Goal: Book appointment/travel/reservation

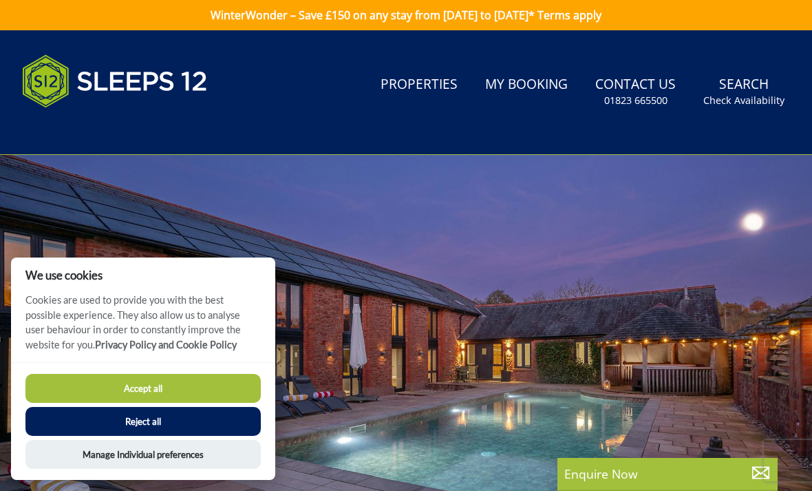
click at [187, 389] on button "Accept all" at bounding box center [142, 388] width 235 height 29
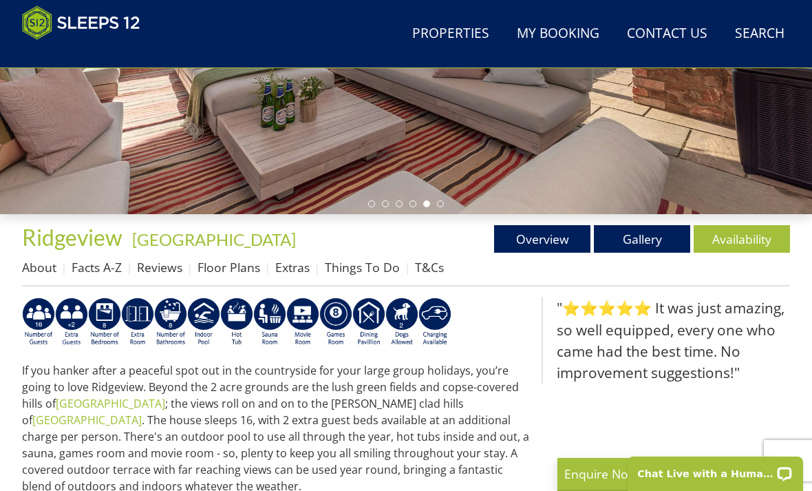
scroll to position [354, 0]
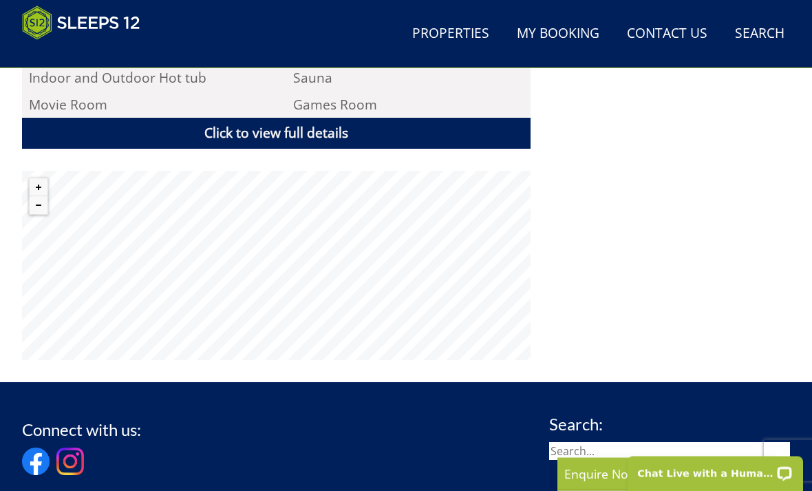
click at [41, 197] on button "Zoom out" at bounding box center [39, 206] width 18 height 18
click at [40, 196] on button "Zoom out" at bounding box center [39, 205] width 18 height 18
click at [42, 196] on button "Zoom out" at bounding box center [39, 205] width 18 height 18
click at [41, 196] on button "Zoom out" at bounding box center [39, 205] width 18 height 18
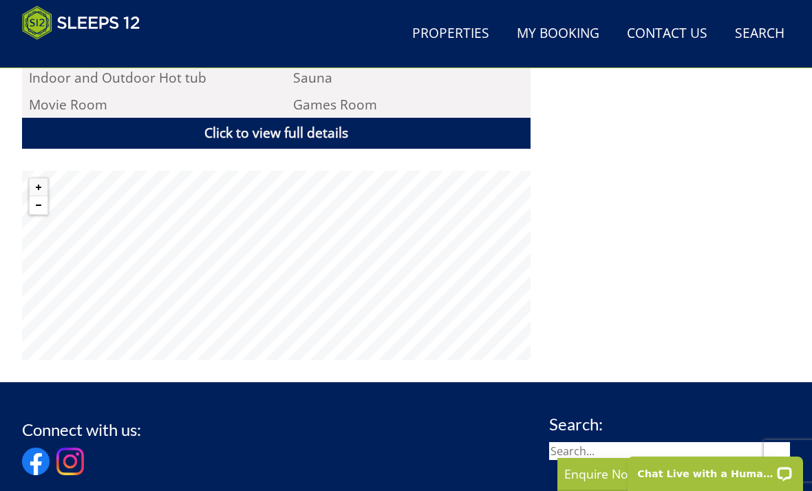
click at [40, 196] on button "Zoom out" at bounding box center [39, 205] width 18 height 18
click at [35, 196] on button "Zoom out" at bounding box center [39, 205] width 18 height 18
click at [41, 196] on button "Zoom out" at bounding box center [39, 205] width 18 height 18
click at [39, 196] on button "Zoom out" at bounding box center [39, 205] width 18 height 18
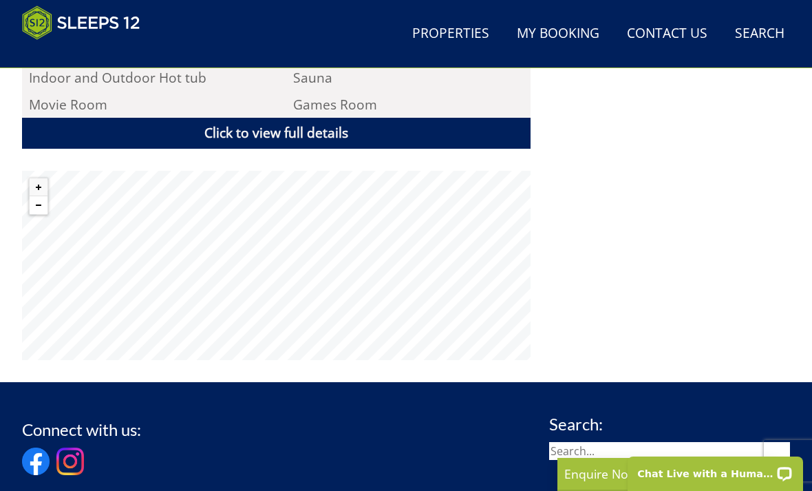
click at [39, 196] on button "Zoom out" at bounding box center [39, 205] width 18 height 18
click at [42, 196] on button "Zoom out" at bounding box center [39, 205] width 18 height 18
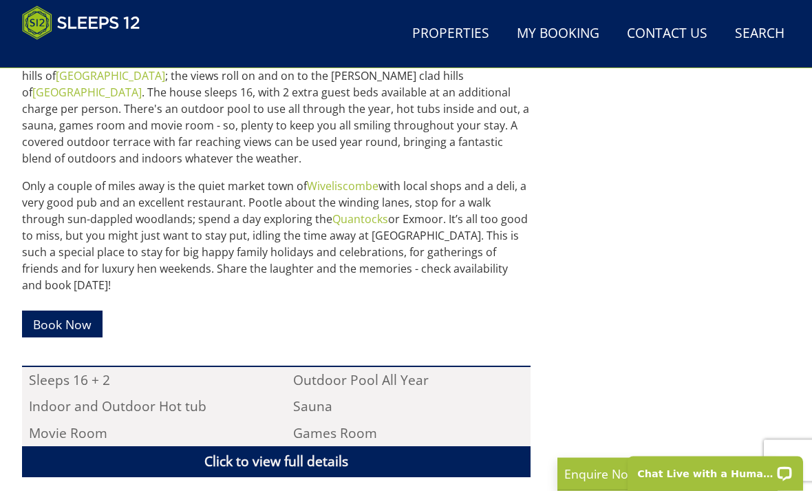
scroll to position [667, 0]
click at [317, 451] on link "Click to view full details" at bounding box center [276, 461] width 509 height 31
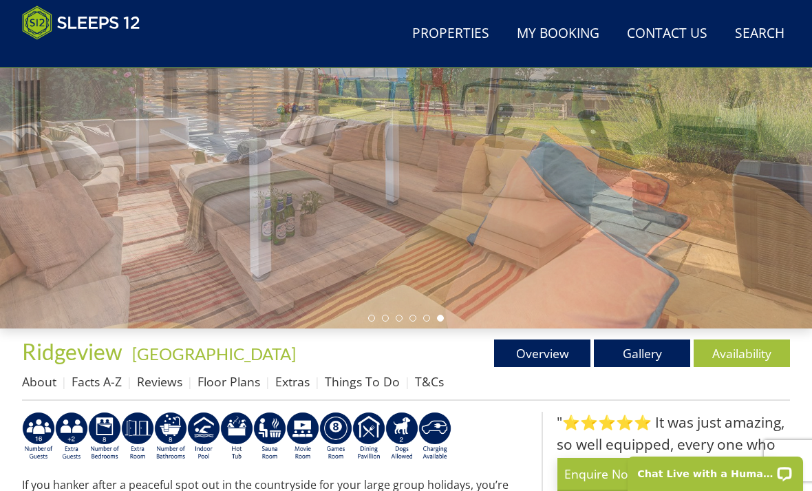
scroll to position [209, 0]
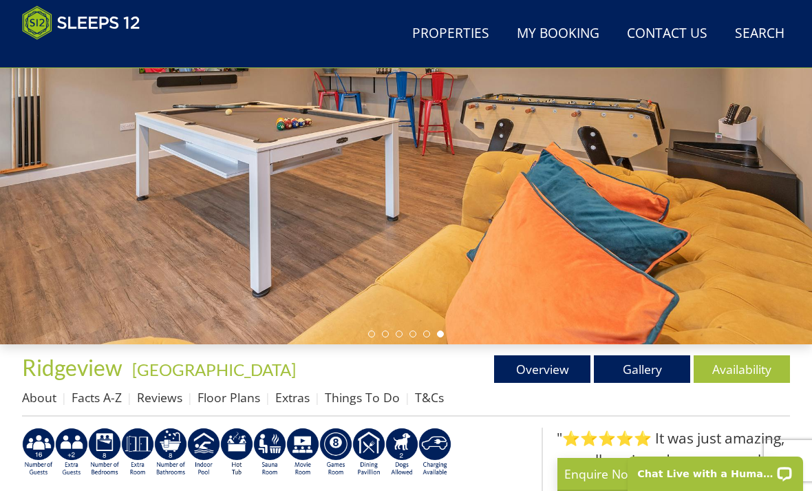
click at [562, 363] on link "Overview" at bounding box center [542, 369] width 96 height 28
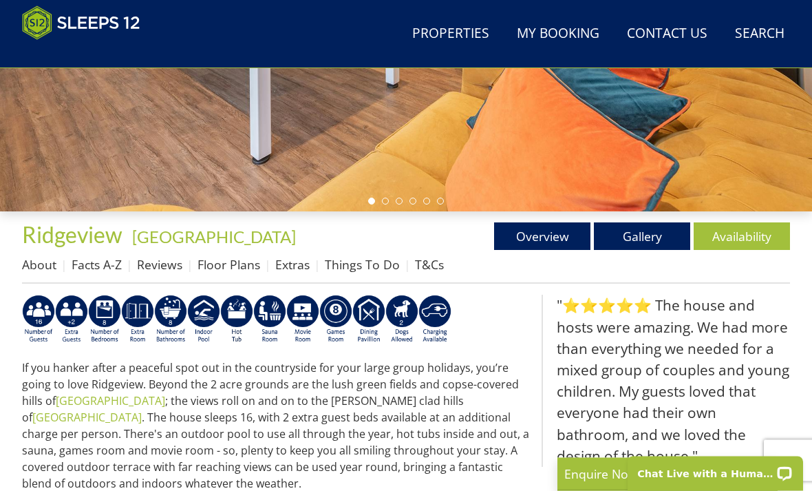
scroll to position [342, 0]
click at [649, 239] on link "Gallery" at bounding box center [642, 236] width 96 height 28
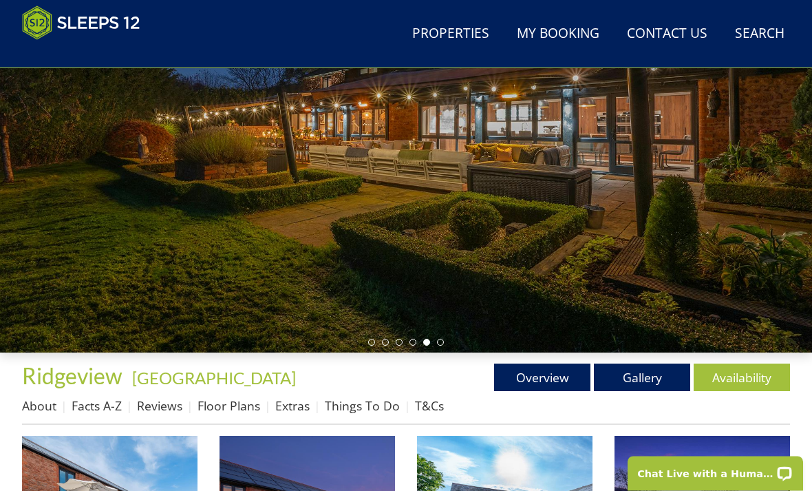
scroll to position [200, 0]
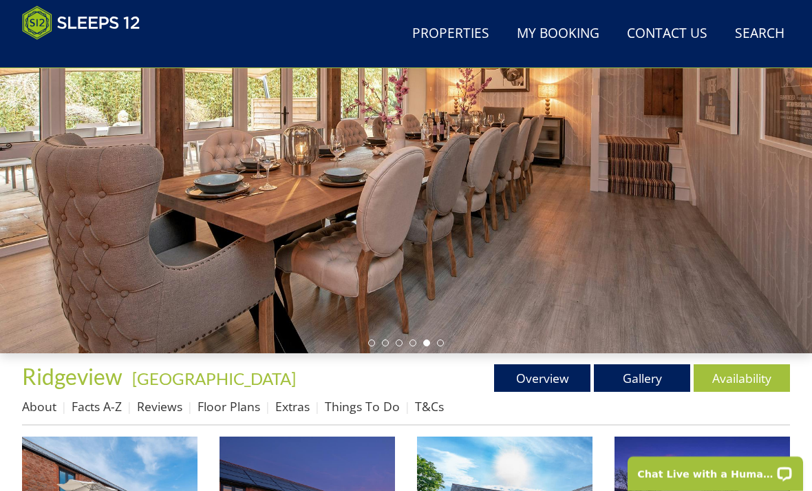
click at [731, 383] on link "Availability" at bounding box center [742, 378] width 96 height 28
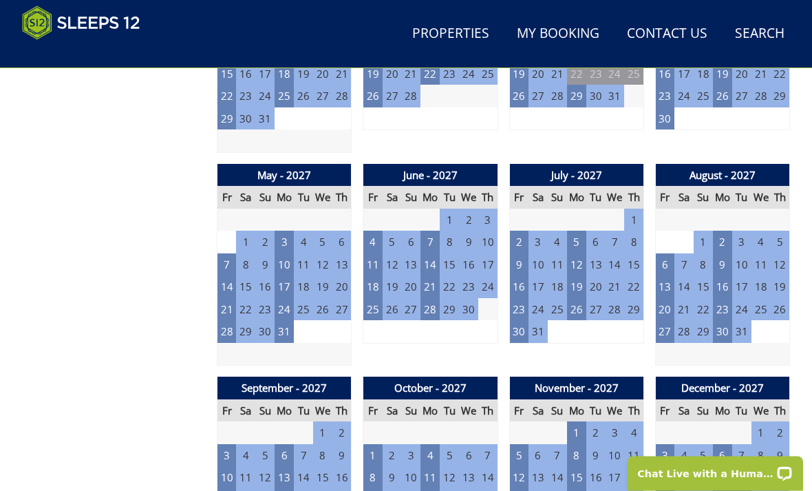
scroll to position [1538, 0]
click at [599, 298] on td "27" at bounding box center [595, 309] width 19 height 23
click at [624, 298] on td "28" at bounding box center [614, 309] width 19 height 23
click at [582, 298] on td "26" at bounding box center [576, 309] width 19 height 23
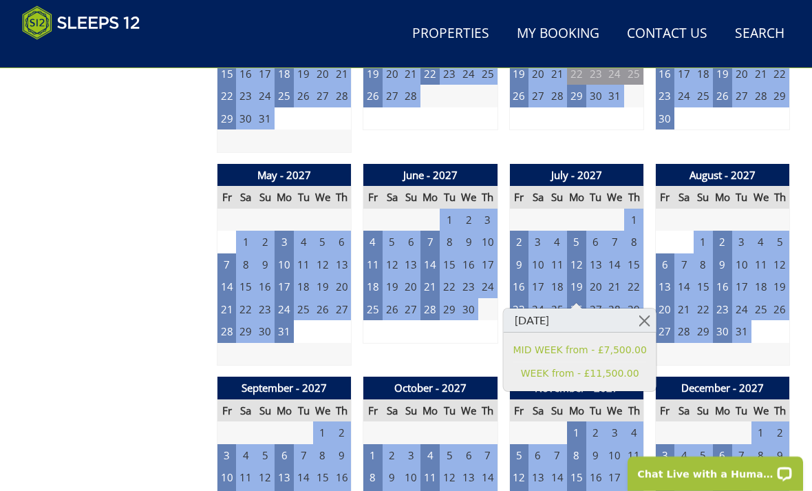
click at [641, 319] on link at bounding box center [644, 320] width 24 height 24
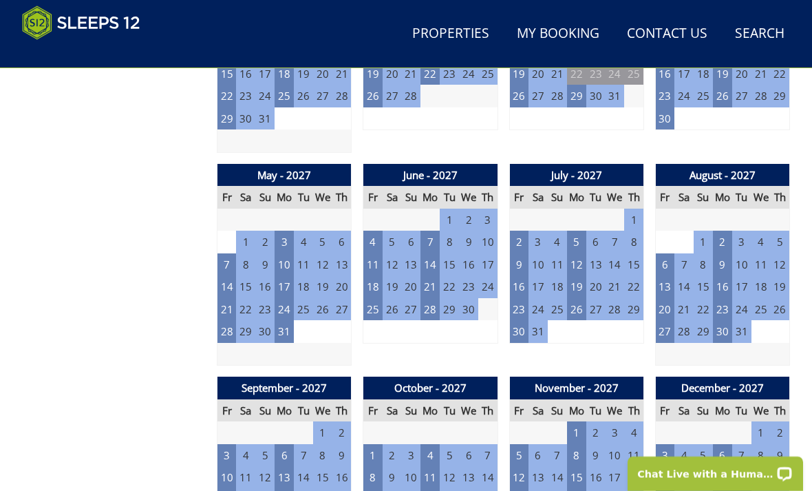
click at [523, 320] on td "30" at bounding box center [518, 331] width 19 height 23
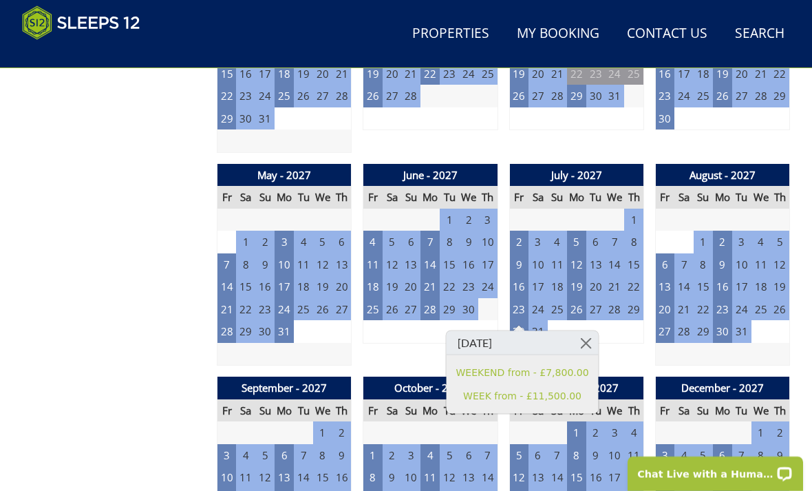
click at [566, 371] on link "WEEKEND from - £7,800.00" at bounding box center [522, 372] width 133 height 14
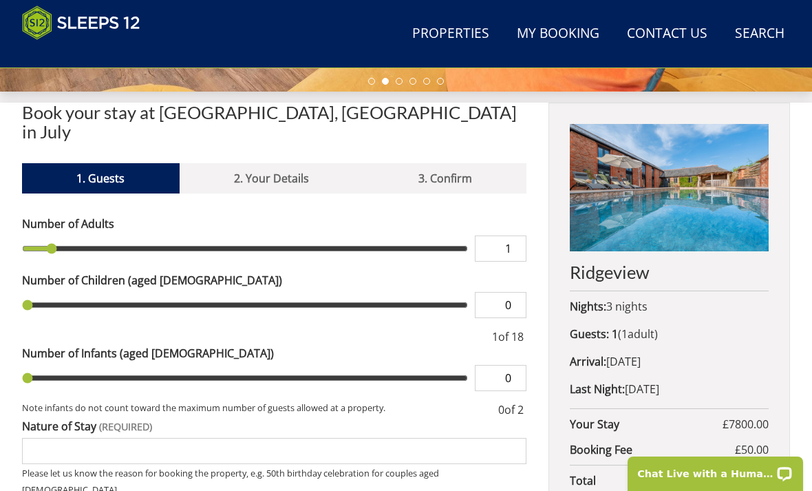
scroll to position [540, 0]
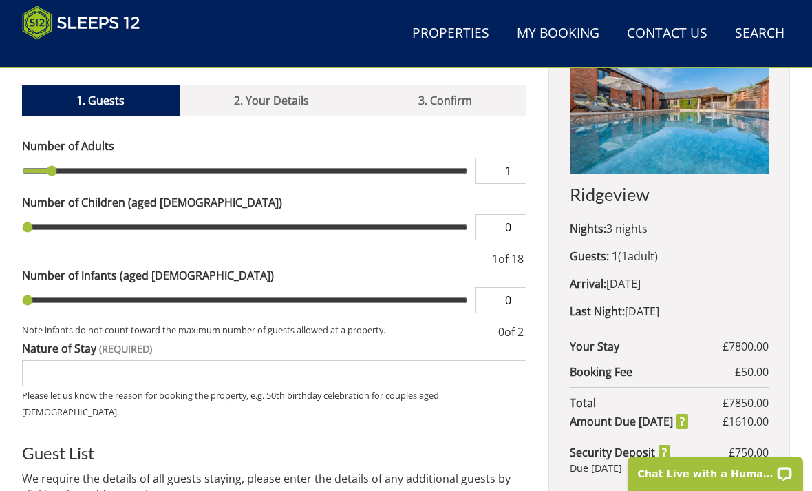
type input "2"
type input "3"
type input "4"
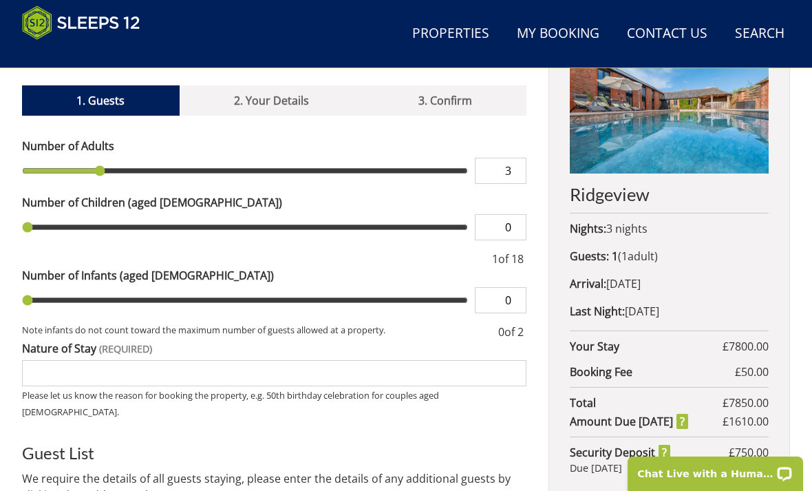
type input "4"
type input "5"
type input "6"
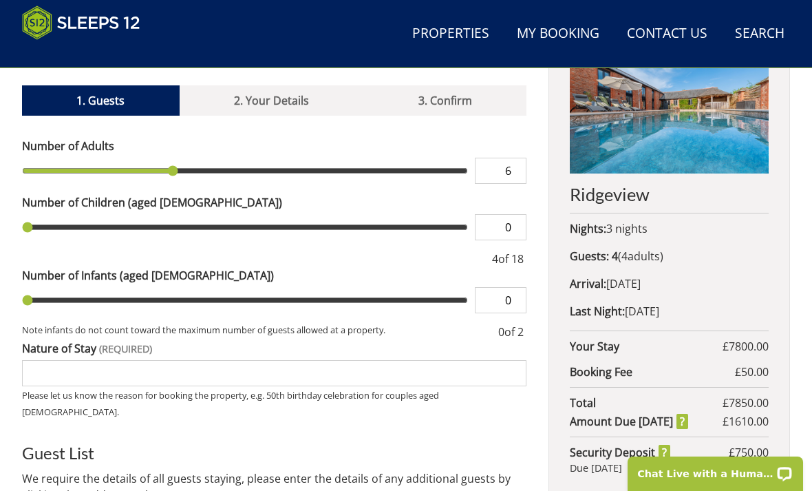
type input "7"
type input "8"
type input "9"
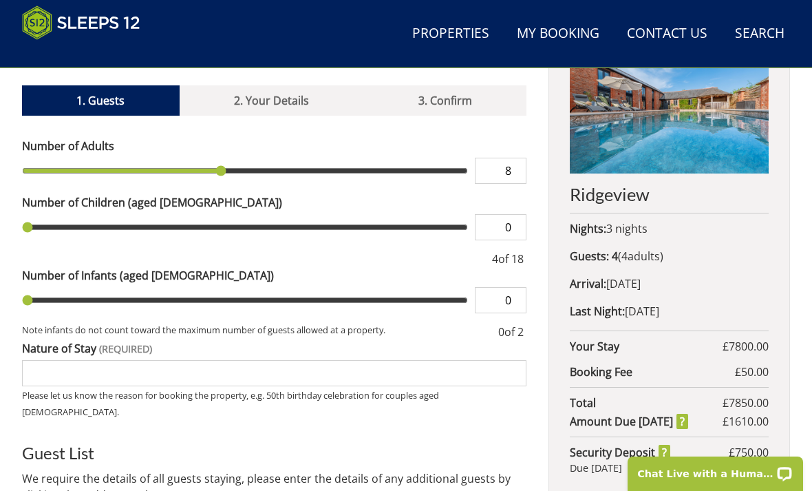
type input "9"
type input "10"
type input "11"
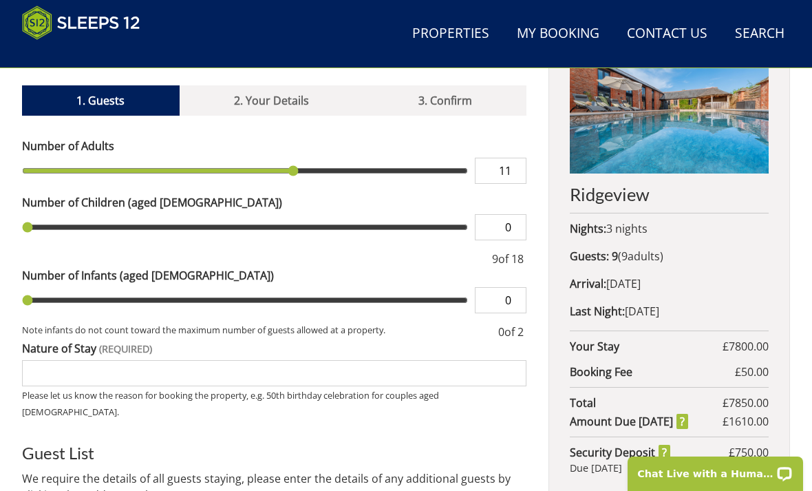
type input "12"
type input "13"
type input "14"
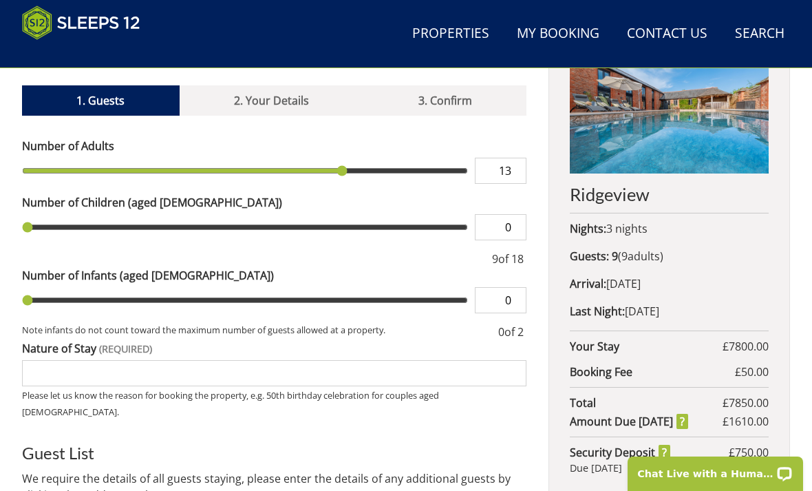
type input "14"
type input "15"
type input "16"
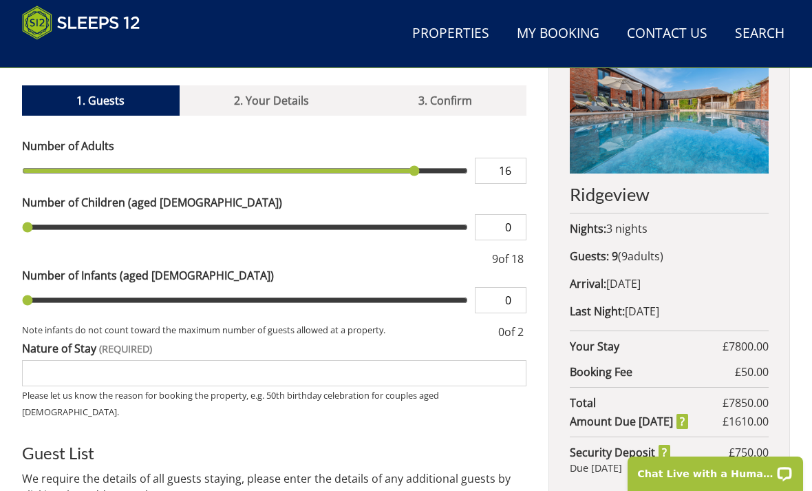
type input "17"
type input "18"
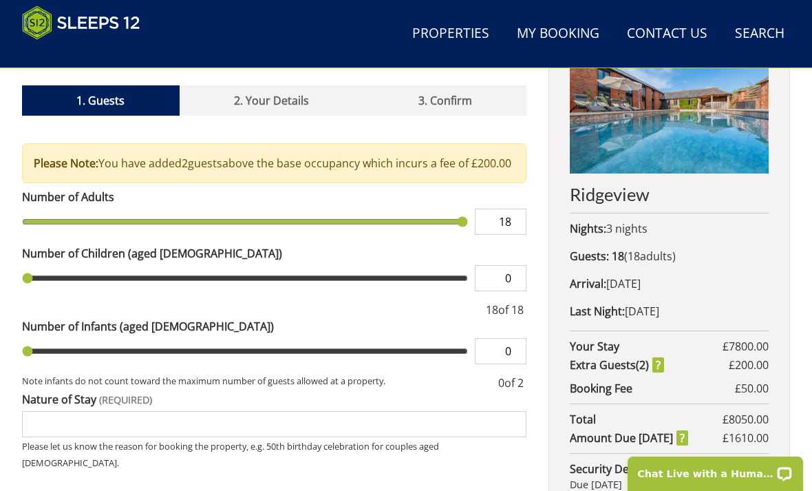
scroll to position [539, 0]
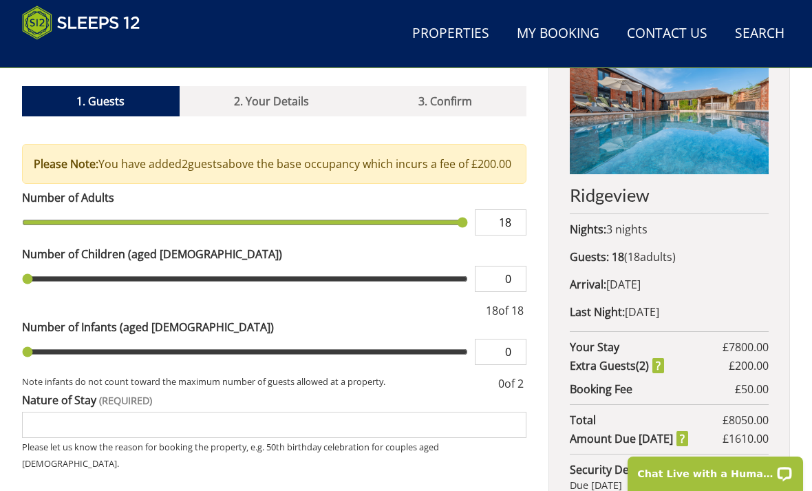
type input "17"
type input "16"
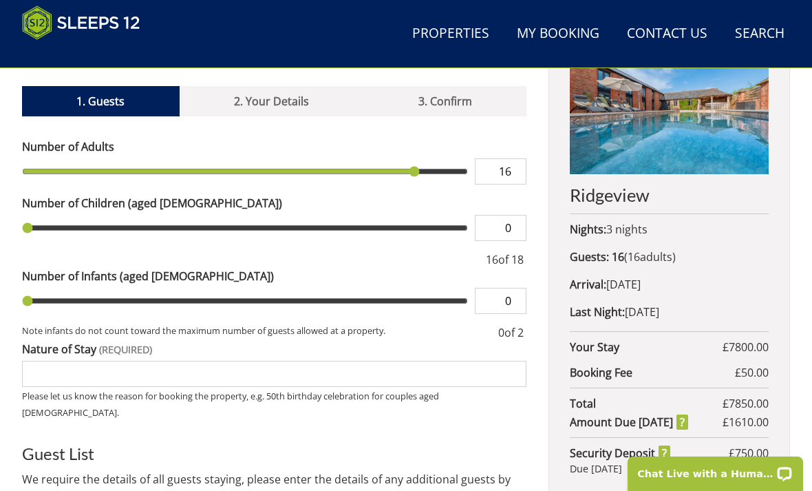
type input "16"
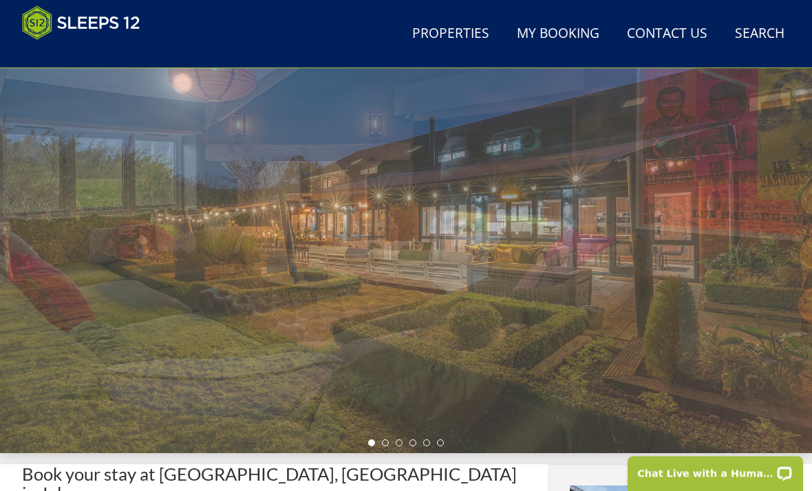
scroll to position [0, 0]
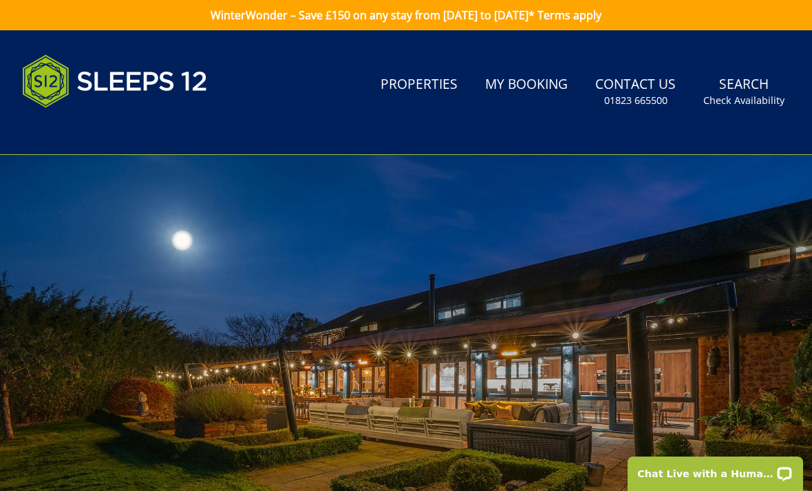
click at [131, 81] on img at bounding box center [115, 81] width 186 height 69
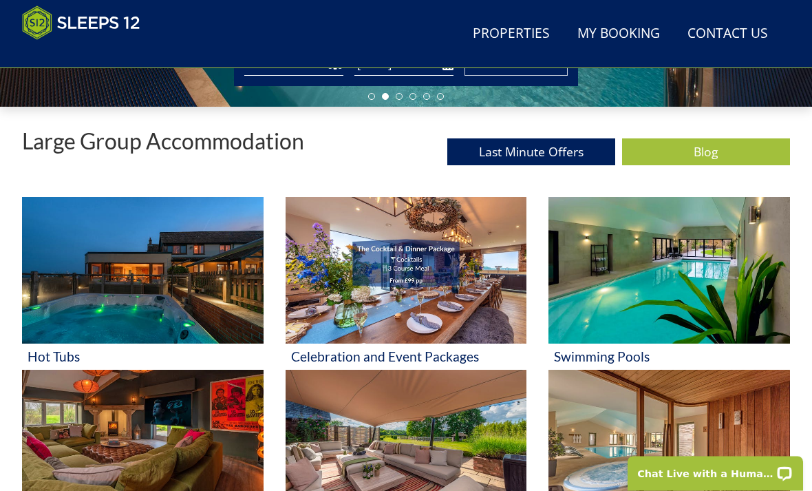
scroll to position [461, 0]
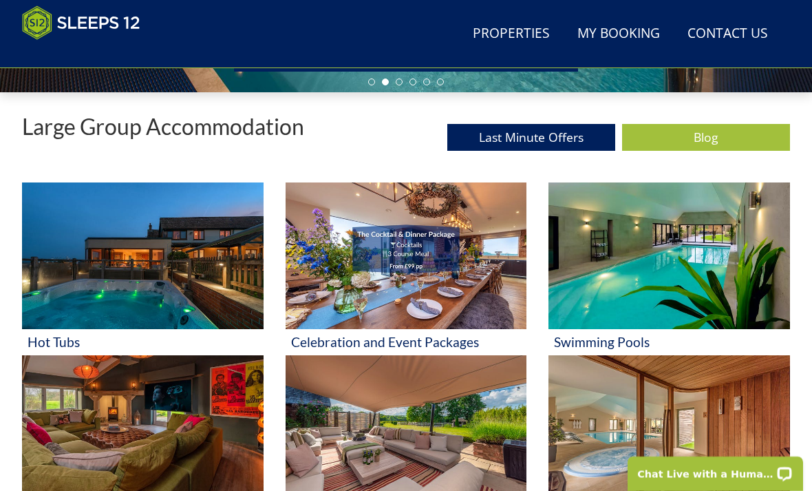
click at [691, 291] on img at bounding box center [669, 255] width 242 height 147
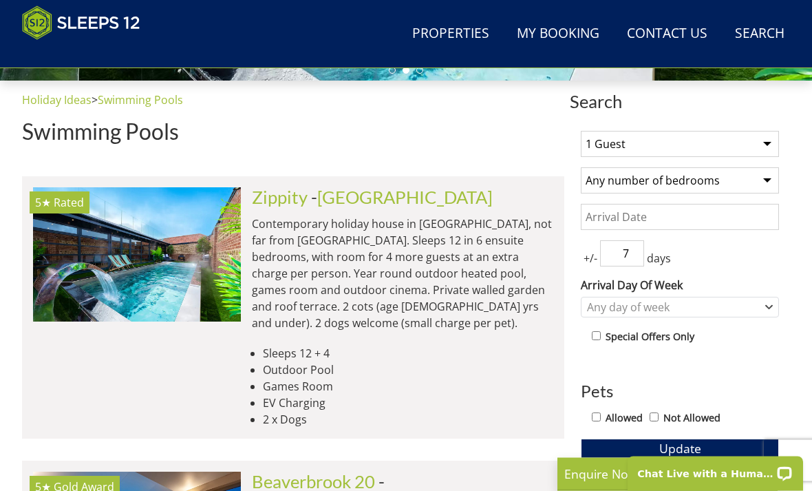
scroll to position [473, 0]
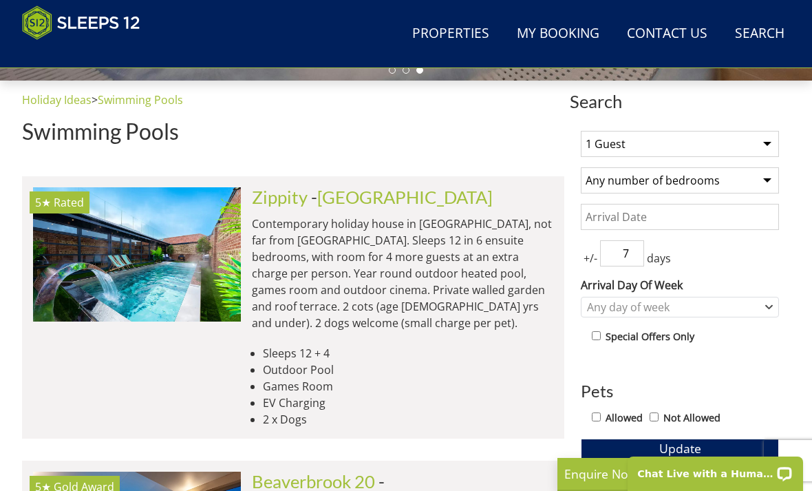
click at [772, 146] on select "1 Guest 2 Guests 3 Guests 4 Guests 5 Guests 6 Guests 7 Guests 8 Guests 9 Guests…" at bounding box center [680, 144] width 198 height 26
select select "12"
click at [641, 260] on input "7" at bounding box center [622, 253] width 44 height 26
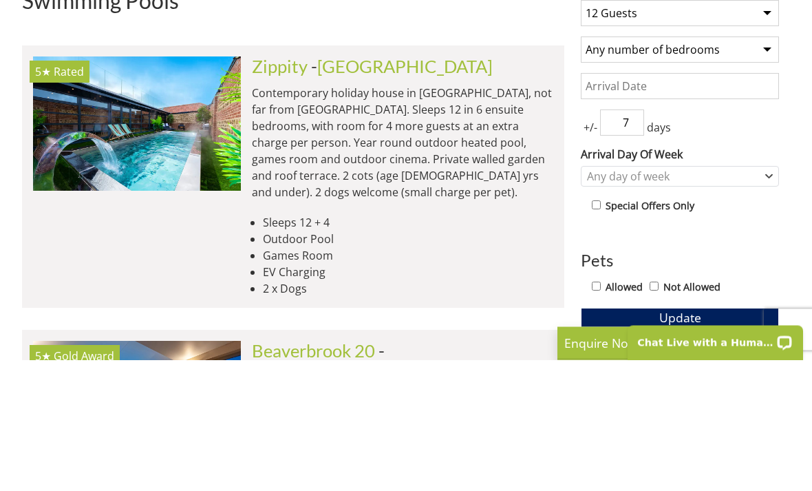
click at [773, 277] on label "Arrival Day Of Week" at bounding box center [680, 285] width 198 height 17
click at [0, 0] on select "[DATE] [DATE] [DATE] [DATE] [DATE] [DATE] [DATE]" at bounding box center [0, 0] width 0 height 0
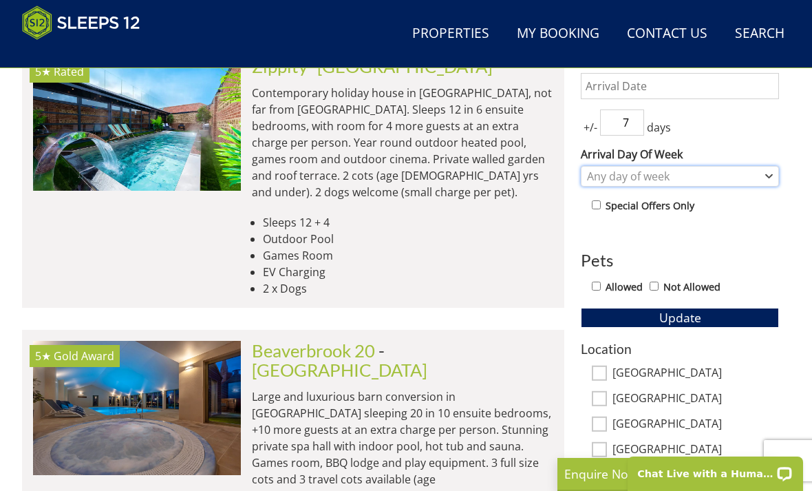
click at [757, 184] on div "Any day of week" at bounding box center [680, 176] width 198 height 21
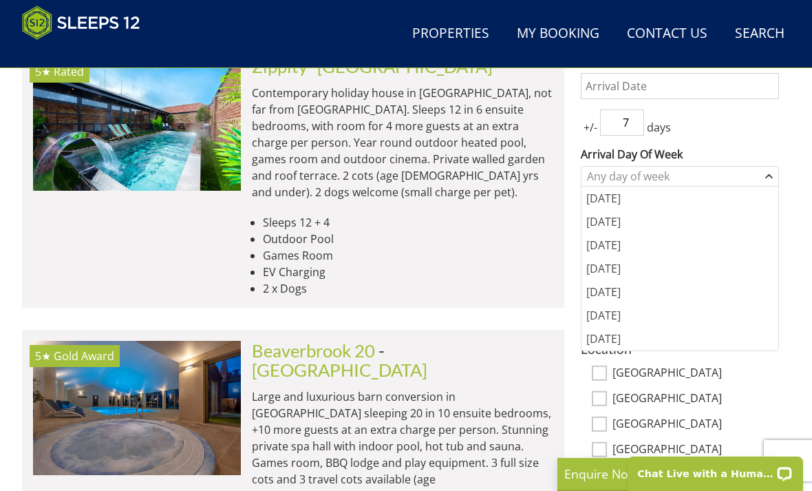
click at [616, 296] on div "[DATE]" at bounding box center [680, 291] width 197 height 23
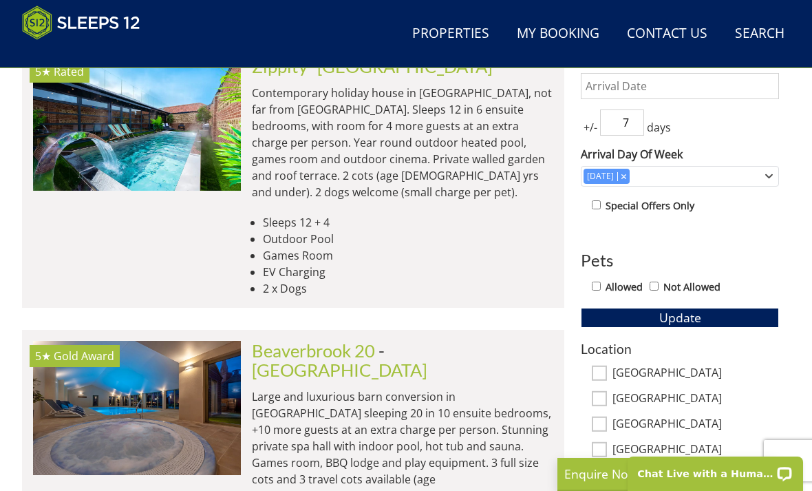
click at [712, 314] on button "Update" at bounding box center [680, 317] width 198 height 19
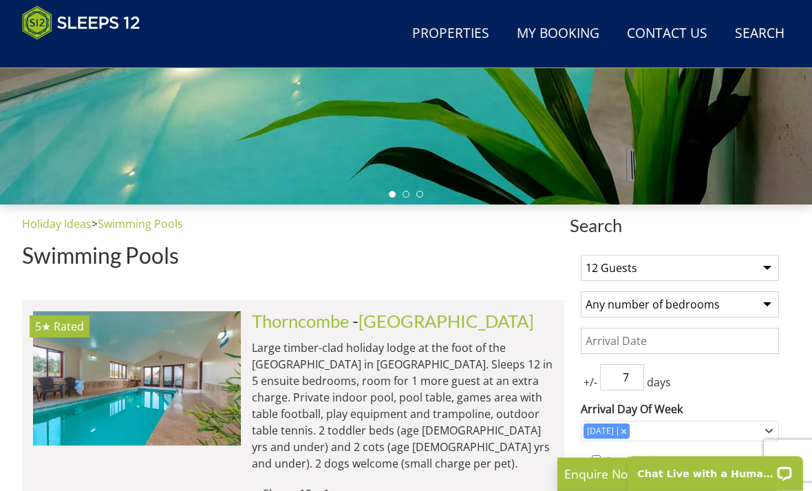
scroll to position [354, 0]
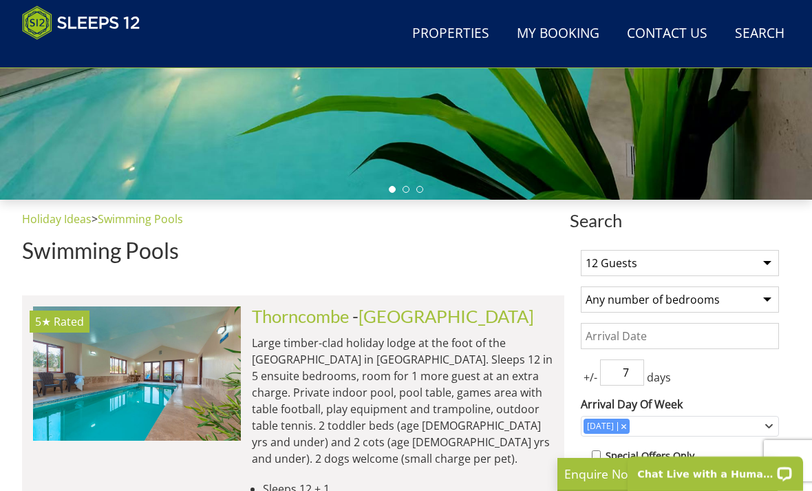
click at [742, 332] on input "Date" at bounding box center [680, 336] width 198 height 26
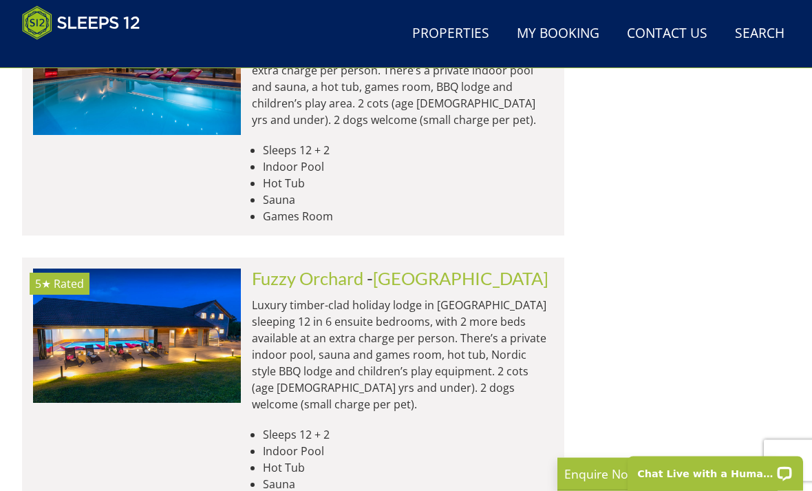
scroll to position [1277, 0]
click at [212, 324] on img at bounding box center [137, 335] width 208 height 134
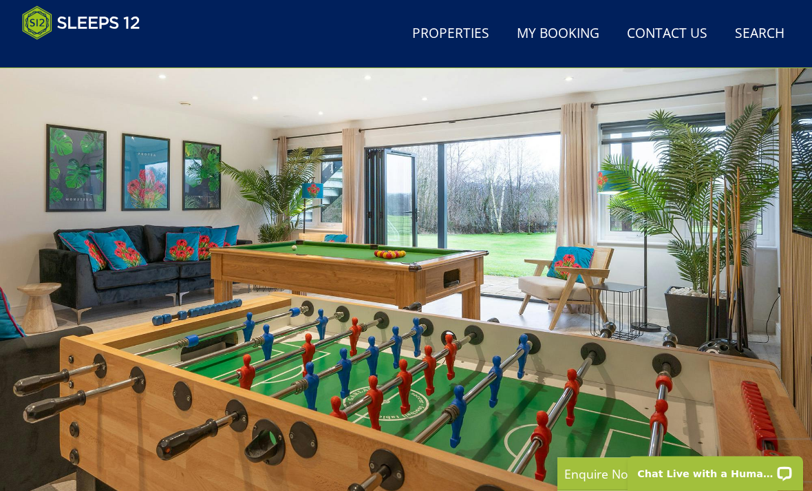
scroll to position [48, 0]
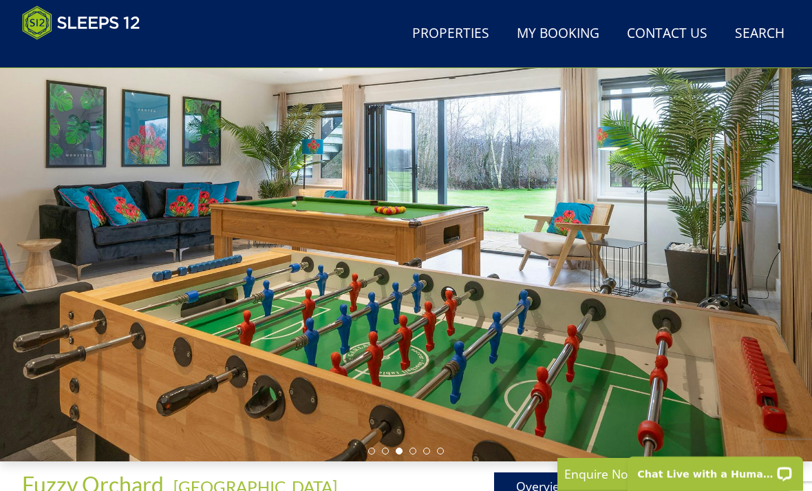
scroll to position [1321, 0]
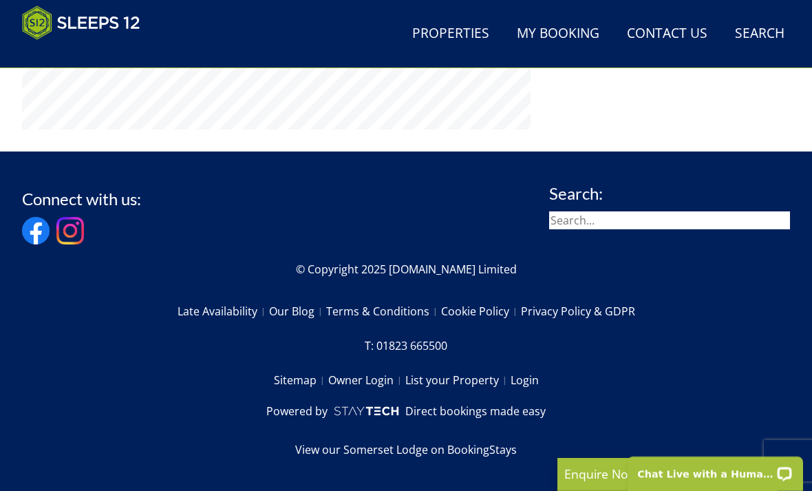
select select "12"
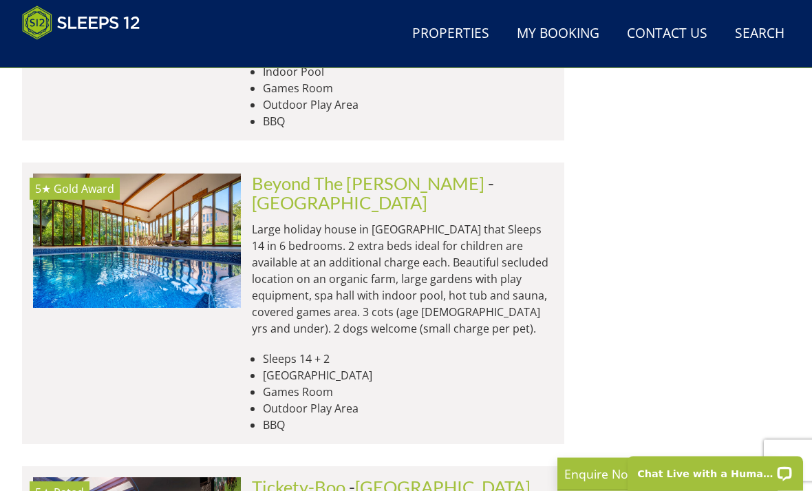
scroll to position [5706, 0]
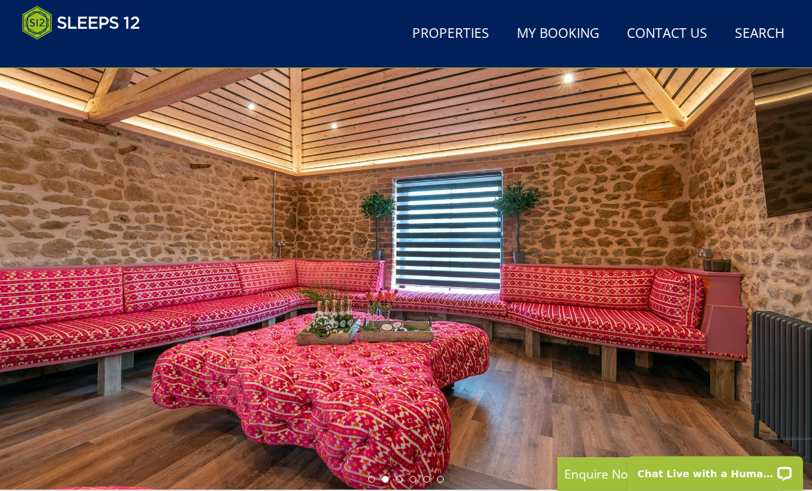
scroll to position [67, 0]
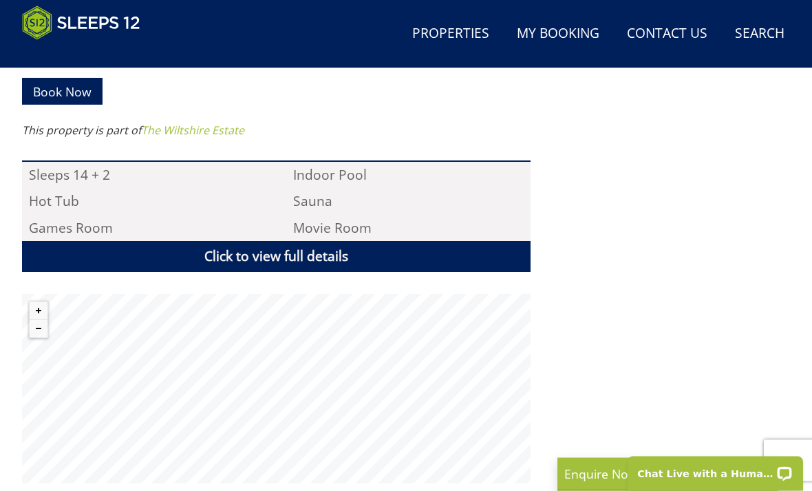
select select "12"
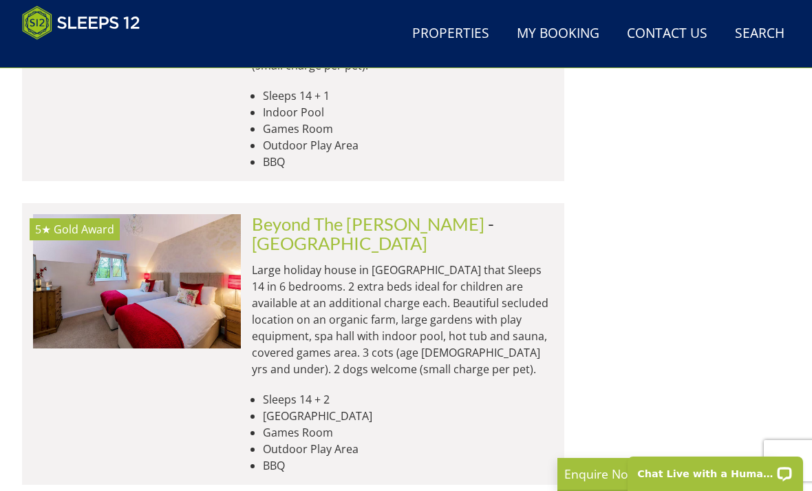
scroll to position [5665, 0]
